Goal: Find specific page/section: Find specific page/section

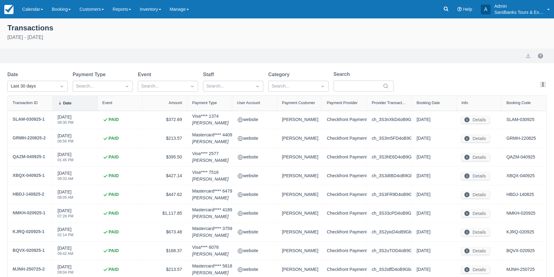
select select "10"
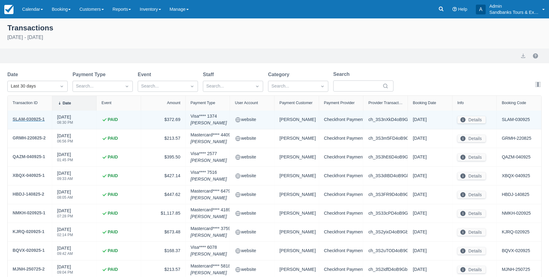
click at [38, 118] on div "SLAM-030925-1" at bounding box center [29, 119] width 32 height 7
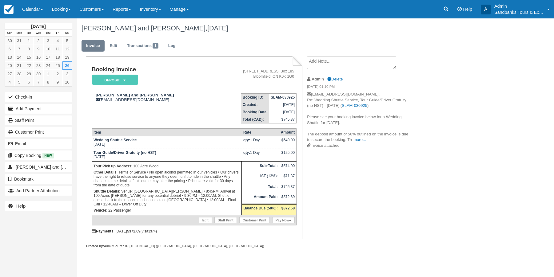
drag, startPoint x: 300, startPoint y: 6, endPoint x: 318, endPoint y: -54, distance: 63.1
click at [318, 0] on html "Menu Calendar Booking Customer Inventory Booking Daily Manifest Daily List Note…" at bounding box center [277, 138] width 554 height 277
click at [446, 10] on icon at bounding box center [446, 9] width 5 height 5
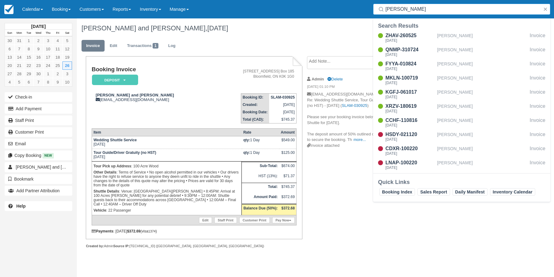
drag, startPoint x: 408, startPoint y: 11, endPoint x: 383, endPoint y: 9, distance: 25.1
click at [383, 9] on div "elyse" at bounding box center [461, 9] width 177 height 11
type input "erica"
click at [411, 60] on div "SRHT-200625 Sat Sept 20, 2025 Erica Hobb Invoice LDZV-190825 Sat Aug 23, 2025 E…" at bounding box center [461, 102] width 177 height 143
click at [408, 62] on div "AFJV-250525" at bounding box center [409, 63] width 49 height 7
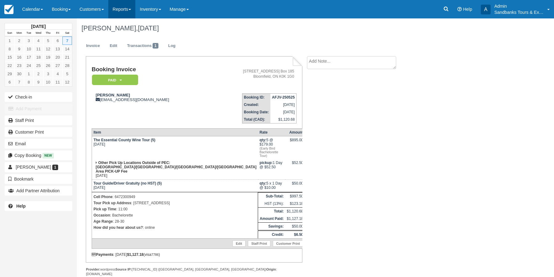
click at [133, 10] on link "Reports" at bounding box center [121, 9] width 27 height 18
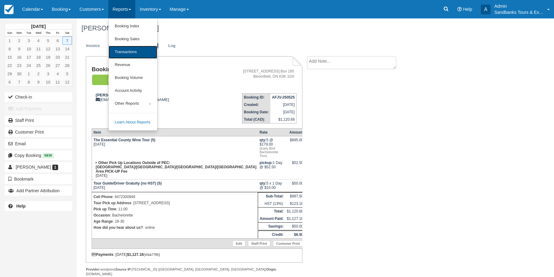
click at [132, 51] on link "Transactions" at bounding box center [133, 52] width 49 height 13
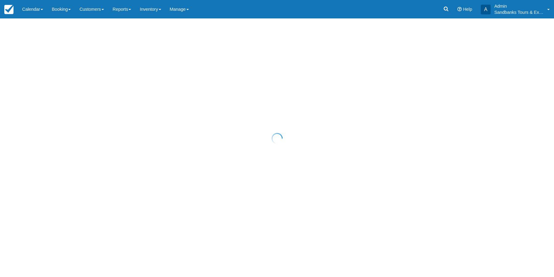
select select "10"
